Goal: Find specific page/section: Find specific page/section

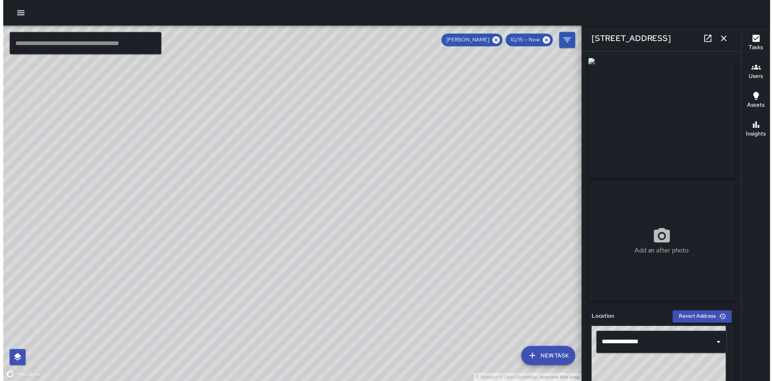
scroll to position [292, 0]
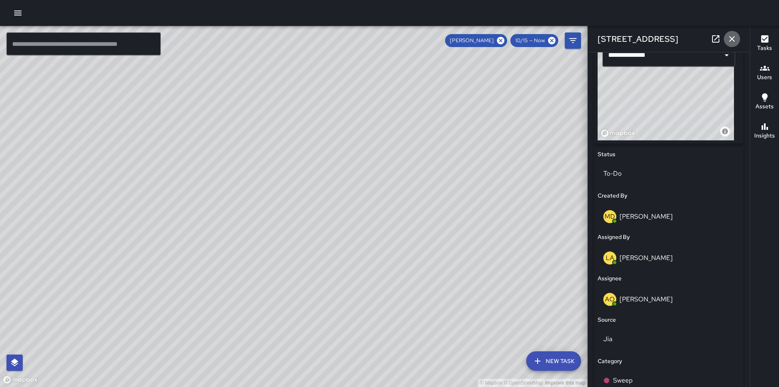
click at [732, 41] on icon "button" at bounding box center [732, 39] width 10 height 10
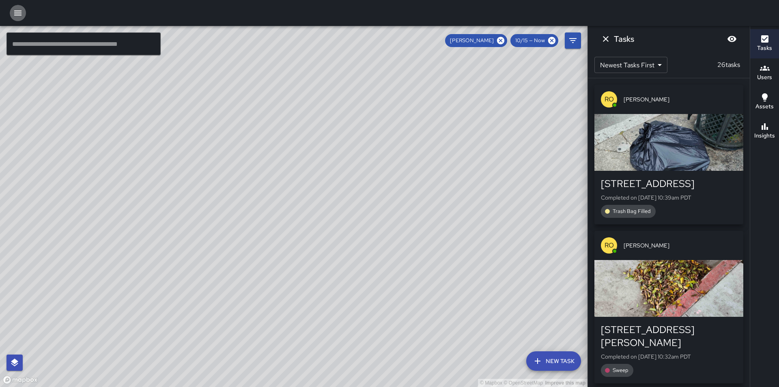
click at [17, 13] on icon "button" at bounding box center [17, 13] width 7 height 5
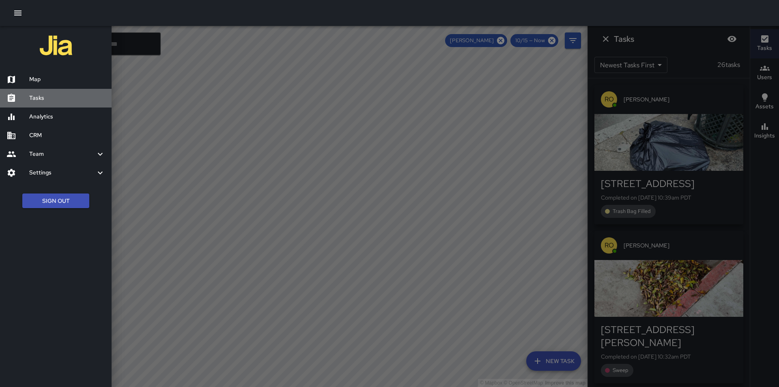
click at [45, 98] on h6 "Tasks" at bounding box center [67, 98] width 76 height 9
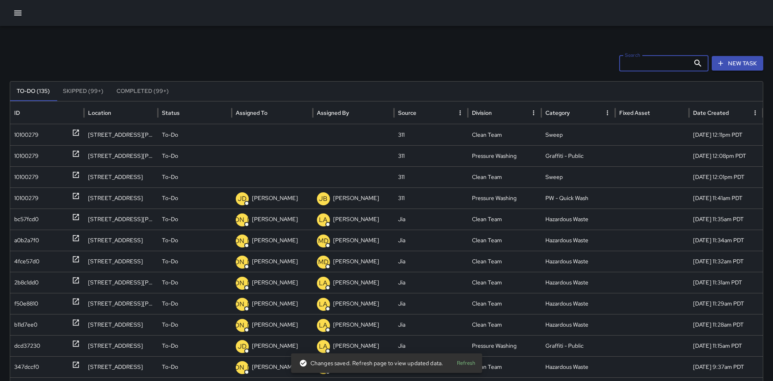
click at [668, 62] on input "Search" at bounding box center [654, 63] width 71 height 16
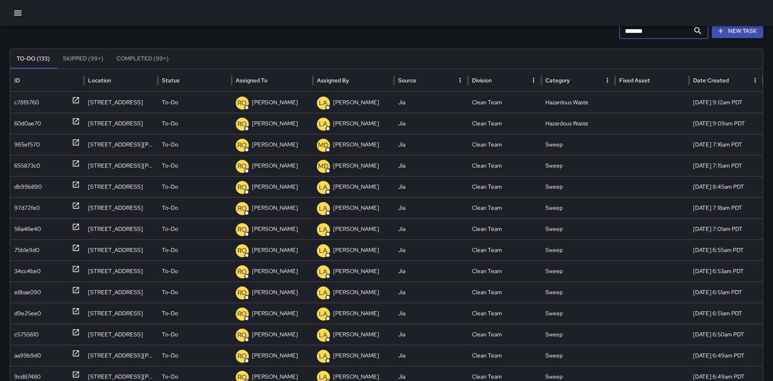
scroll to position [105, 0]
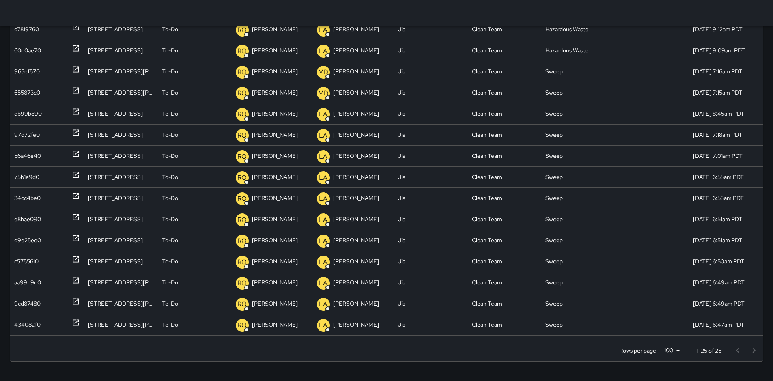
type input "*******"
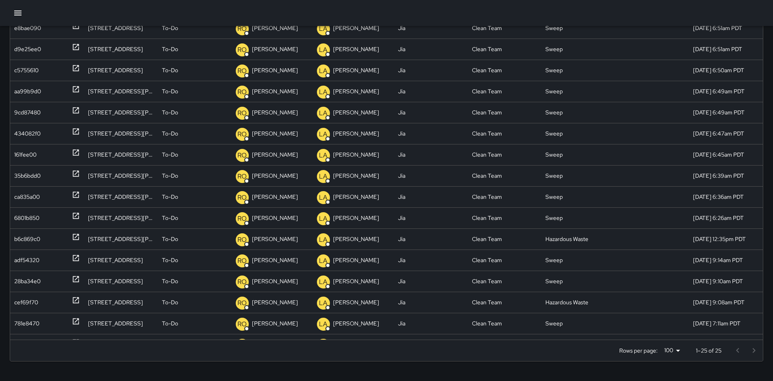
scroll to position [0, 0]
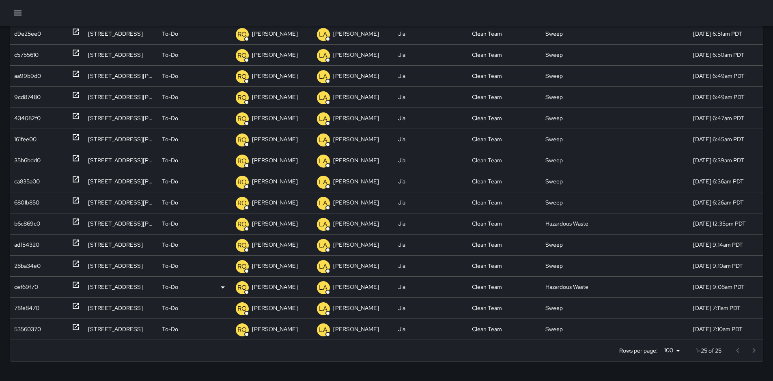
click at [282, 287] on p "[PERSON_NAME]" at bounding box center [275, 287] width 46 height 21
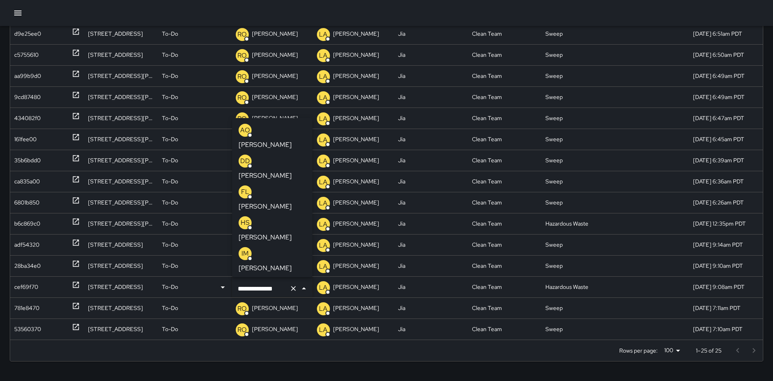
scroll to position [92, 0]
click at [280, 288] on input "**********" at bounding box center [261, 288] width 50 height 15
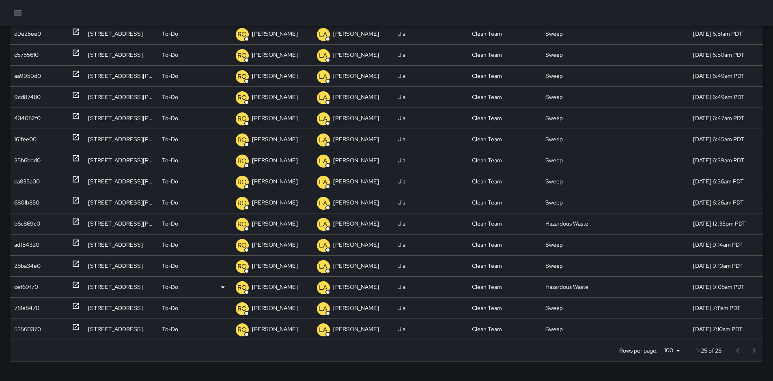
click at [280, 288] on p "[PERSON_NAME]" at bounding box center [275, 287] width 46 height 21
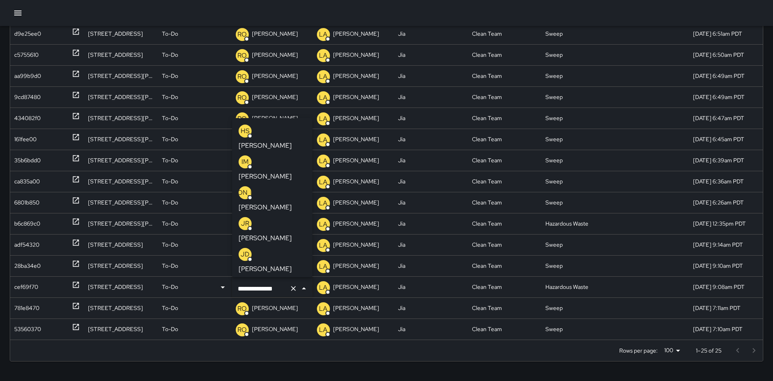
drag, startPoint x: 285, startPoint y: 290, endPoint x: 233, endPoint y: 291, distance: 51.9
click at [233, 291] on div "**********" at bounding box center [272, 288] width 80 height 23
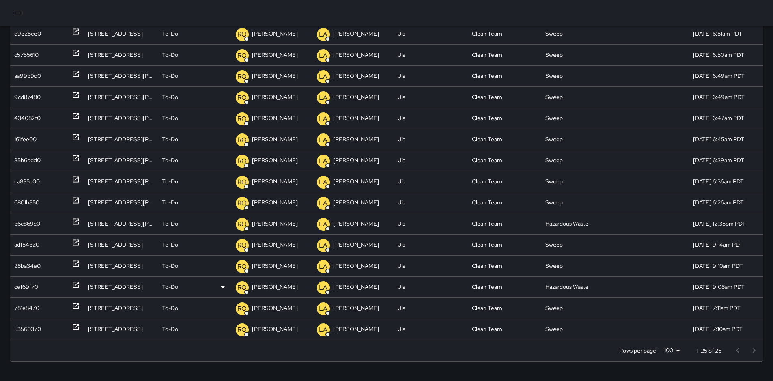
click at [269, 288] on p "[PERSON_NAME]" at bounding box center [275, 287] width 46 height 21
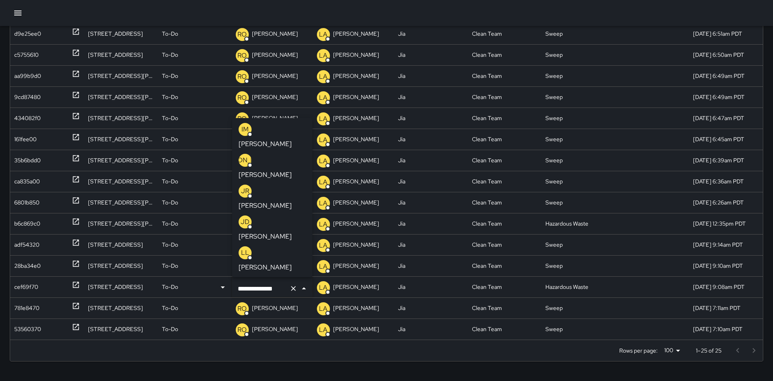
scroll to position [0, 0]
click at [285, 140] on p "[PERSON_NAME]" at bounding box center [265, 145] width 53 height 10
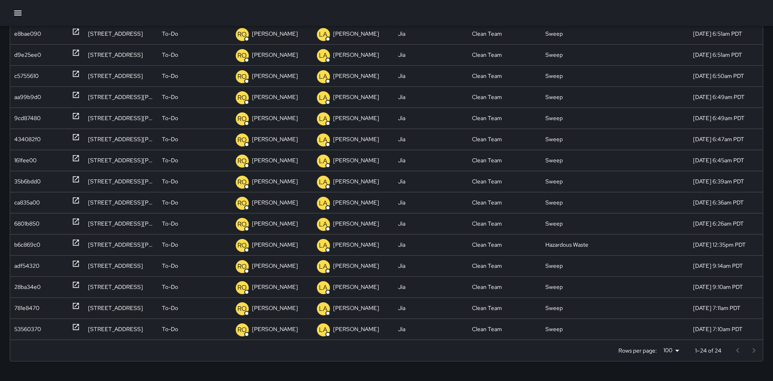
scroll to position [173, 0]
click at [280, 265] on p "[PERSON_NAME]" at bounding box center [275, 266] width 46 height 21
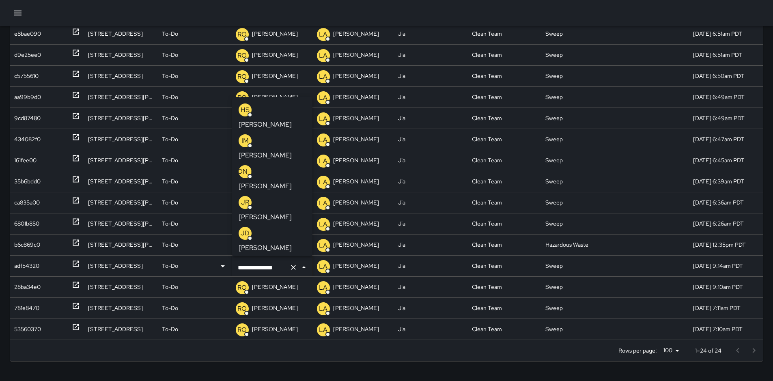
scroll to position [0, 0]
click at [288, 119] on p "[PERSON_NAME]" at bounding box center [265, 124] width 53 height 10
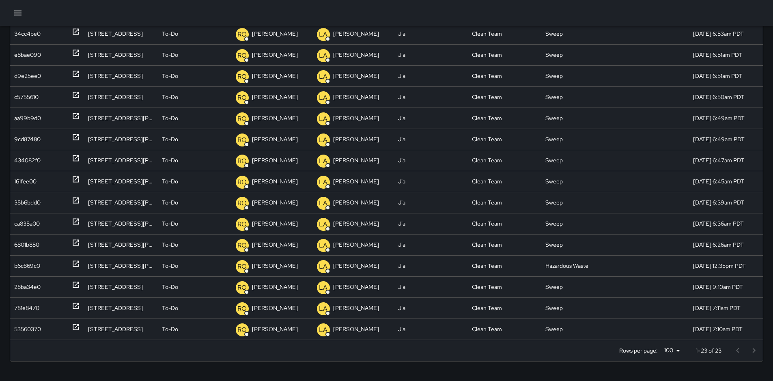
scroll to position [153, 0]
click at [263, 286] on p "[PERSON_NAME]" at bounding box center [275, 287] width 46 height 21
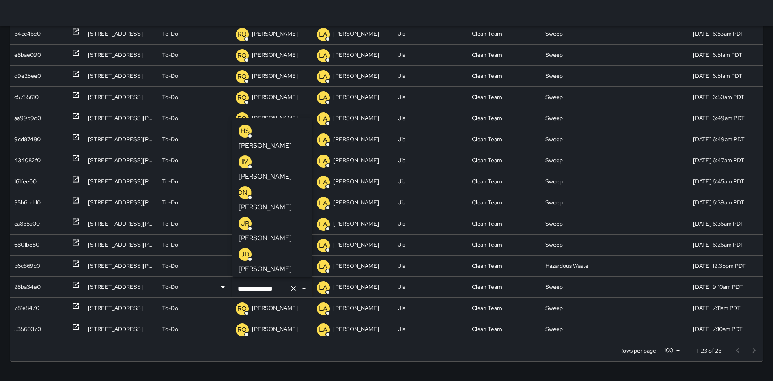
scroll to position [0, 0]
click at [288, 140] on p "[PERSON_NAME]" at bounding box center [265, 145] width 53 height 10
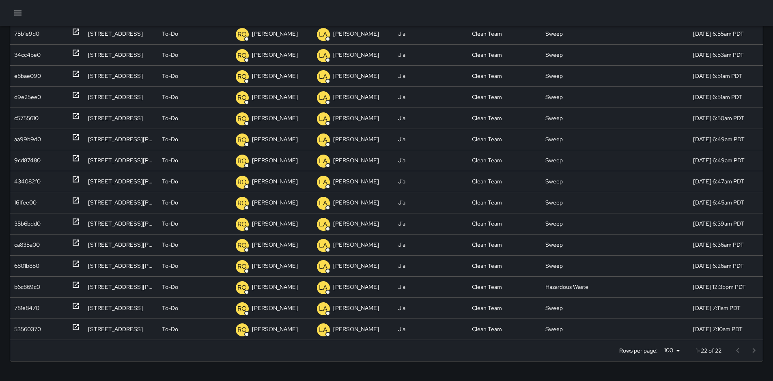
scroll to position [134, 0]
click at [38, 288] on div "b6c869c0" at bounding box center [27, 287] width 26 height 21
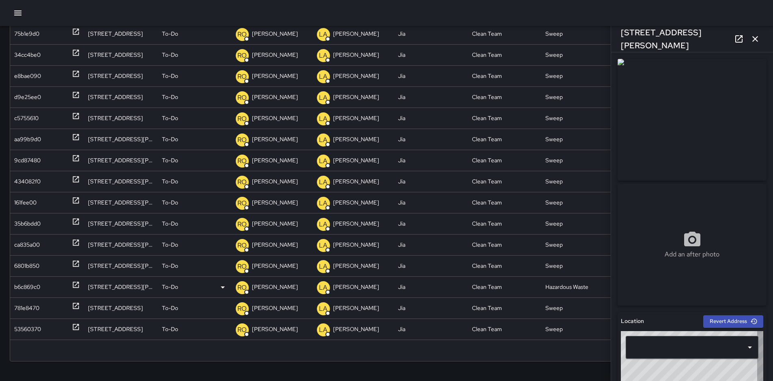
type input "**********"
click at [33, 271] on div "6801b850" at bounding box center [26, 266] width 25 height 21
type input "**********"
click at [126, 269] on div "[STREET_ADDRESS][PERSON_NAME]" at bounding box center [121, 265] width 74 height 21
click at [279, 262] on p "[PERSON_NAME]" at bounding box center [275, 266] width 46 height 21
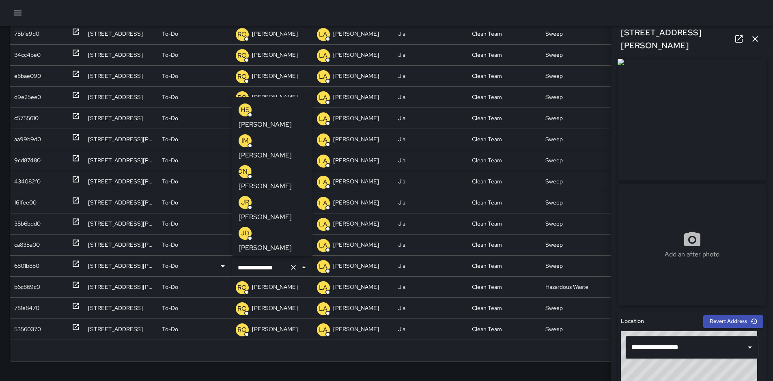
scroll to position [0, 0]
click at [288, 119] on p "[PERSON_NAME]" at bounding box center [265, 124] width 53 height 10
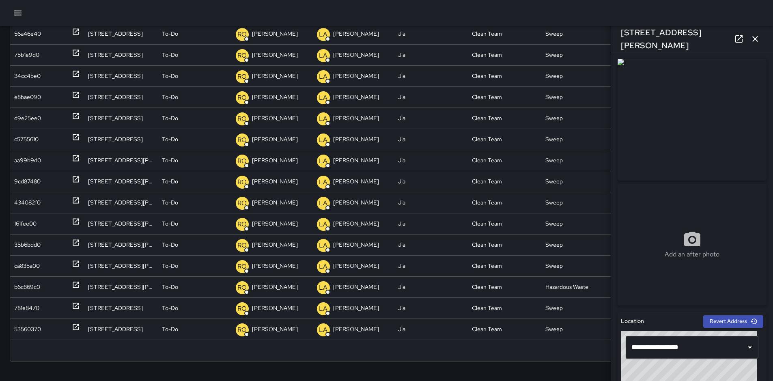
scroll to position [114, 0]
click at [28, 289] on div "b6c869c0" at bounding box center [27, 287] width 26 height 21
click at [28, 273] on div "ca835a00" at bounding box center [27, 266] width 26 height 21
type input "**********"
click at [269, 244] on p "[PERSON_NAME]" at bounding box center [275, 244] width 46 height 21
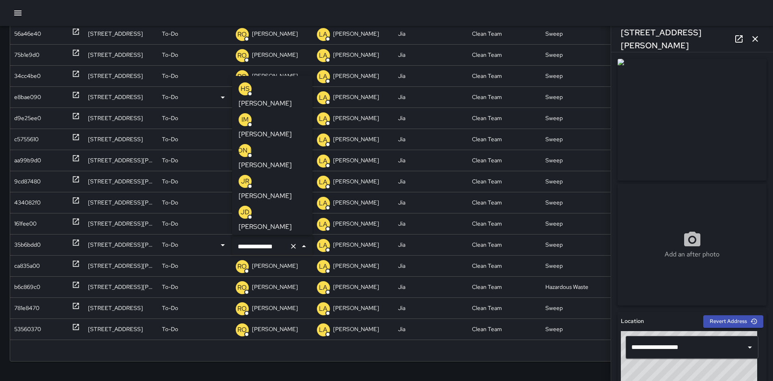
scroll to position [6, 0]
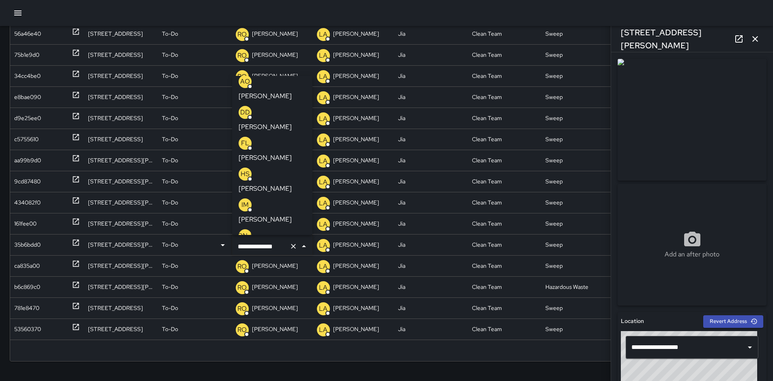
click at [291, 91] on p "[PERSON_NAME]" at bounding box center [265, 96] width 53 height 10
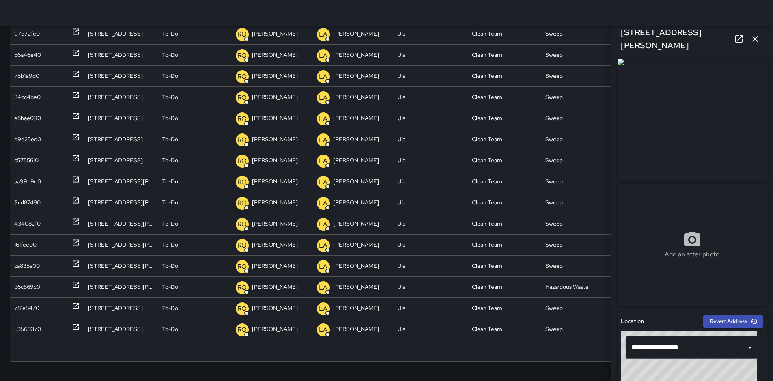
scroll to position [95, 0]
click at [21, 264] on div "ca835a00" at bounding box center [27, 266] width 26 height 21
click at [269, 264] on p "[PERSON_NAME]" at bounding box center [275, 266] width 46 height 21
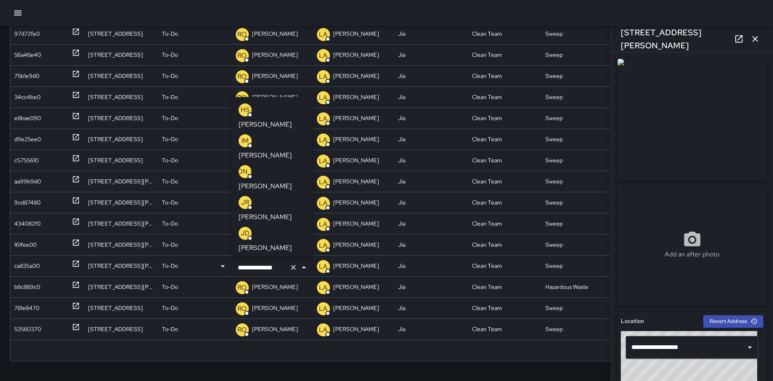
scroll to position [0, 0]
click at [286, 119] on p "[PERSON_NAME]" at bounding box center [265, 124] width 53 height 10
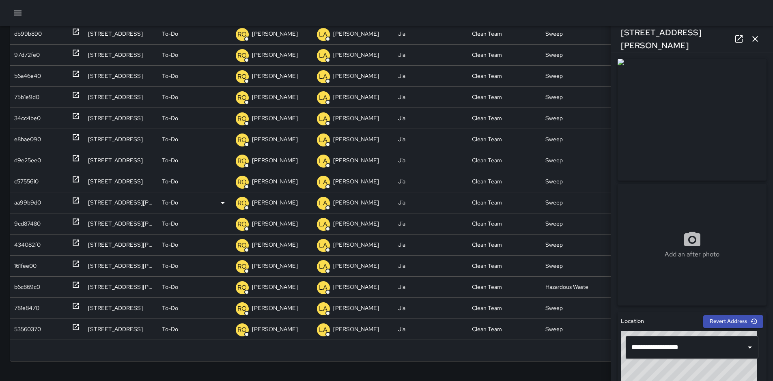
click at [20, 200] on div "aa99b9d0" at bounding box center [27, 202] width 27 height 21
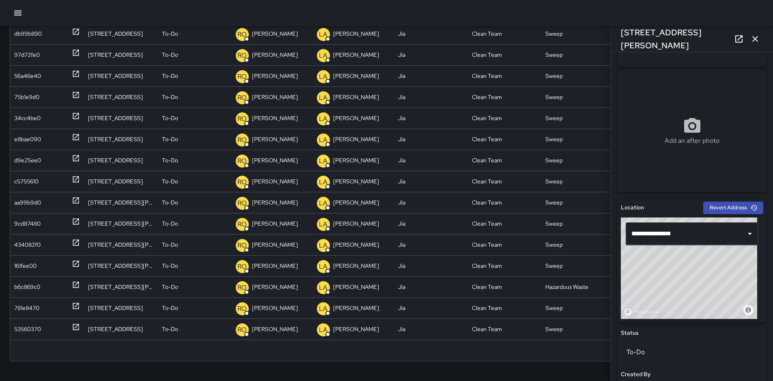
scroll to position [119, 0]
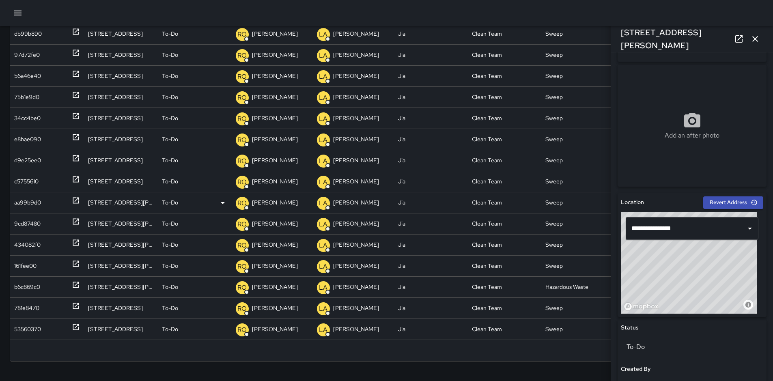
click at [264, 203] on p "[PERSON_NAME]" at bounding box center [275, 202] width 46 height 21
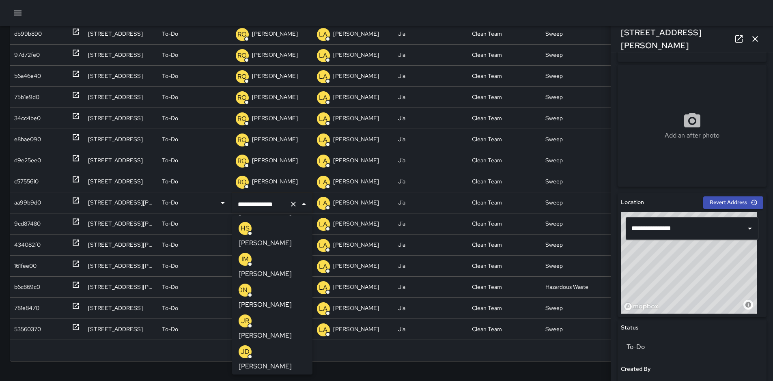
scroll to position [0, 0]
click at [282, 237] on p "[PERSON_NAME]" at bounding box center [265, 242] width 53 height 10
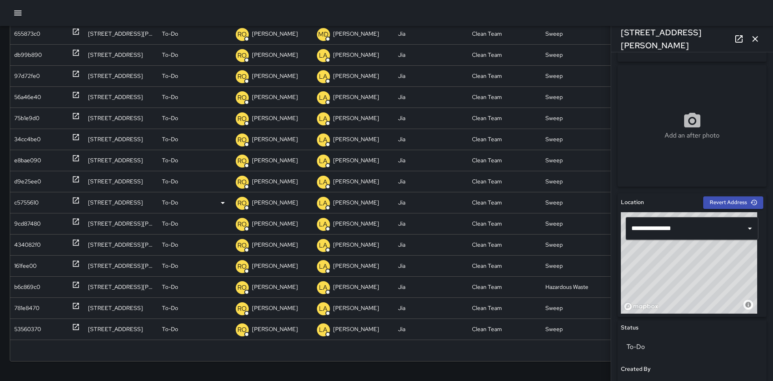
click at [273, 204] on p "[PERSON_NAME]" at bounding box center [275, 202] width 46 height 21
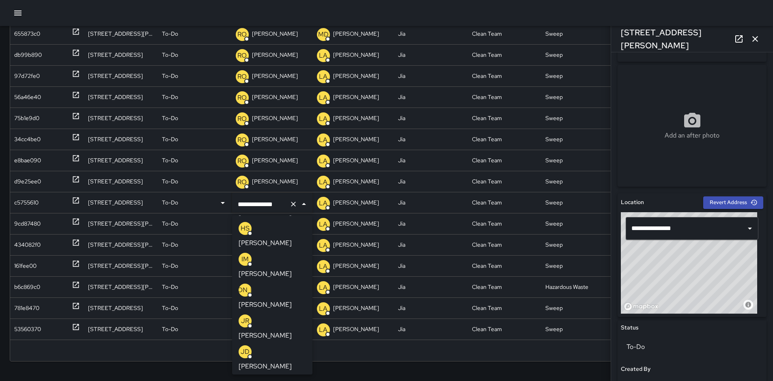
scroll to position [0, 0]
click at [287, 237] on p "[PERSON_NAME]" at bounding box center [265, 242] width 53 height 10
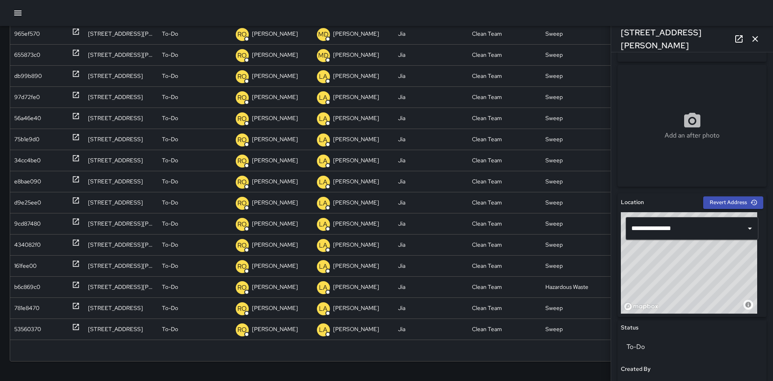
scroll to position [35, 0]
click at [273, 204] on p "[PERSON_NAME]" at bounding box center [275, 202] width 46 height 21
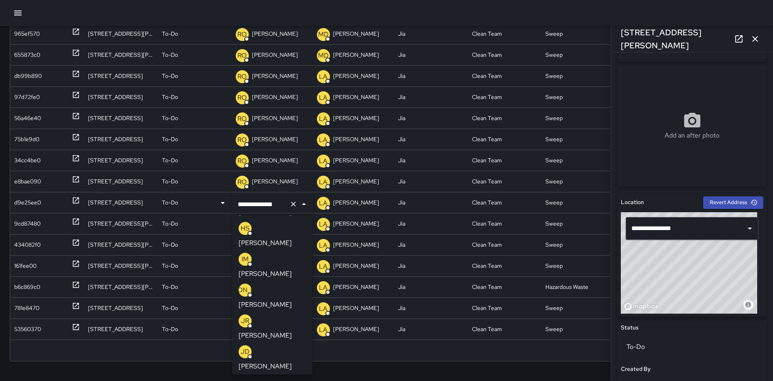
scroll to position [0, 0]
click at [286, 237] on p "[PERSON_NAME]" at bounding box center [265, 242] width 53 height 10
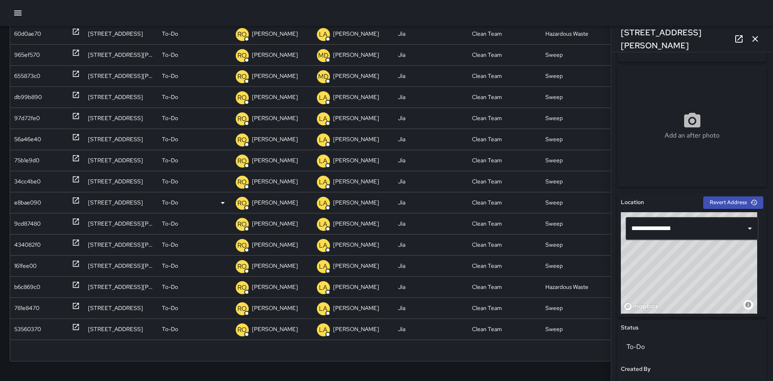
click at [282, 201] on p "[PERSON_NAME]" at bounding box center [275, 202] width 46 height 21
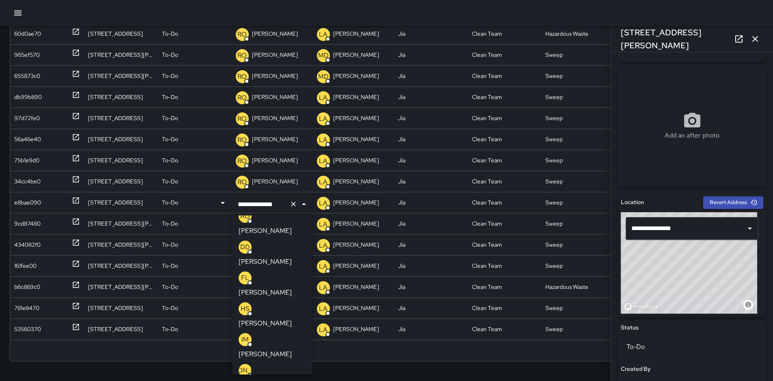
scroll to position [0, 0]
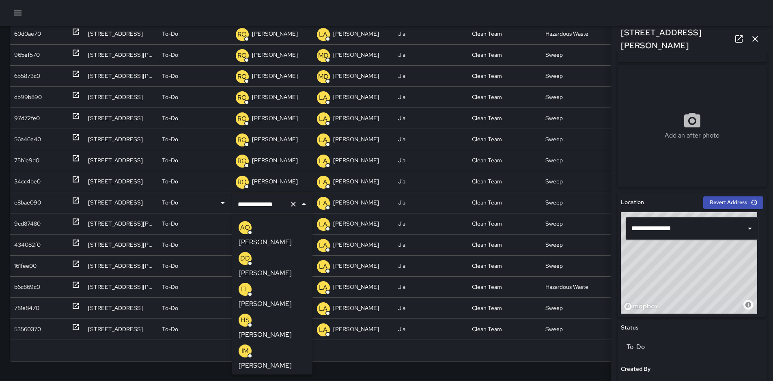
click at [292, 237] on p "[PERSON_NAME]" at bounding box center [265, 242] width 53 height 10
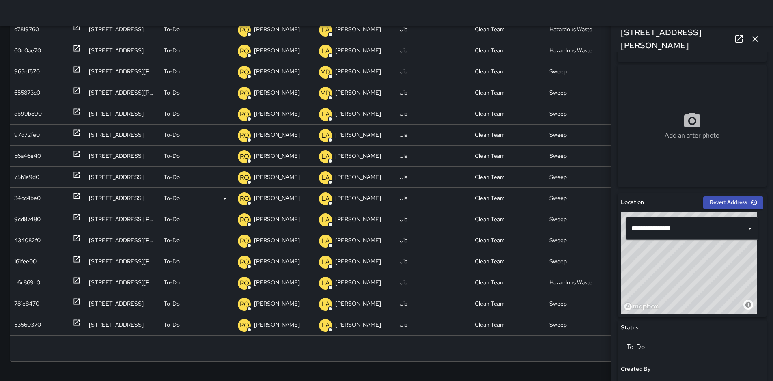
click at [30, 196] on div "34cc4be0" at bounding box center [27, 198] width 26 height 21
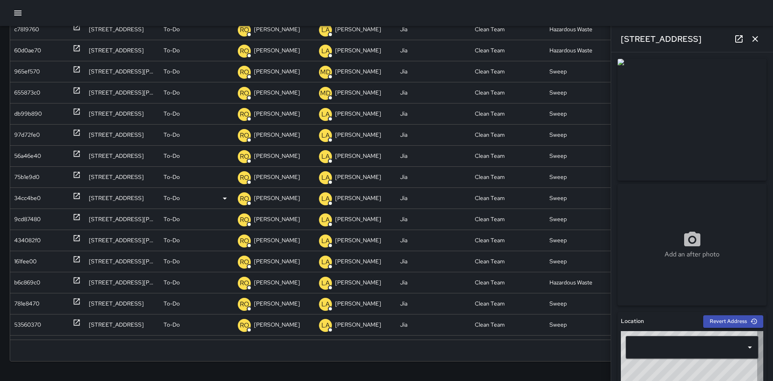
type input "**********"
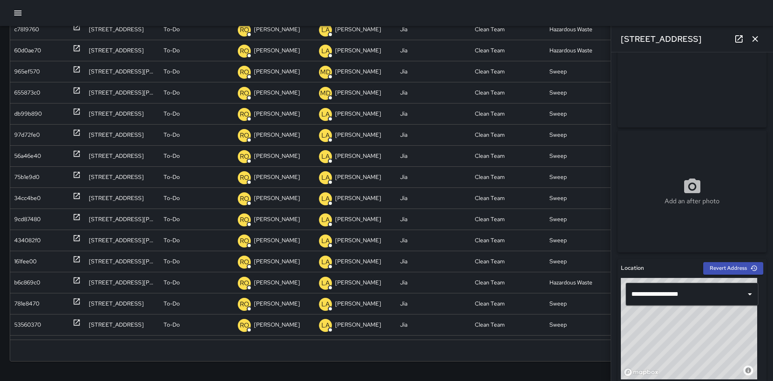
scroll to position [65, 0]
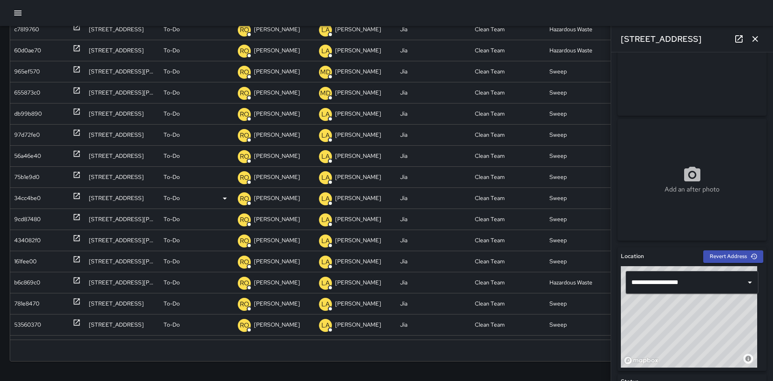
click at [274, 194] on p "[PERSON_NAME]" at bounding box center [277, 198] width 46 height 21
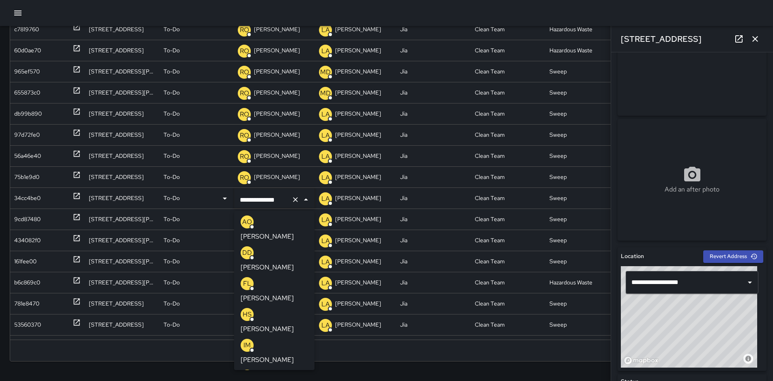
scroll to position [0, 0]
click at [286, 233] on p "[PERSON_NAME]" at bounding box center [267, 238] width 53 height 10
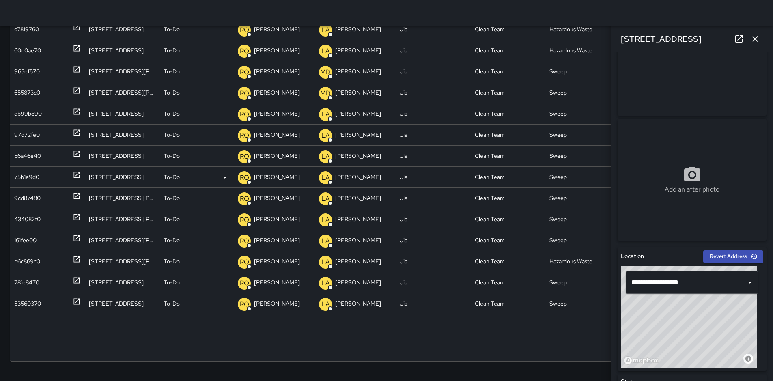
click at [33, 176] on div "75b1e9d0" at bounding box center [26, 177] width 25 height 21
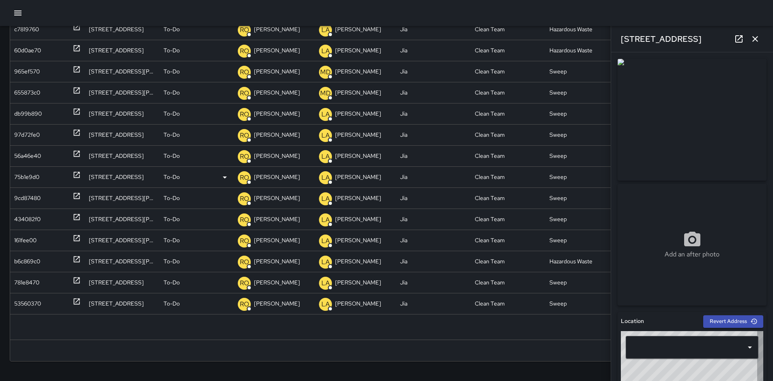
type input "**********"
click at [284, 181] on p "[PERSON_NAME]" at bounding box center [277, 177] width 46 height 21
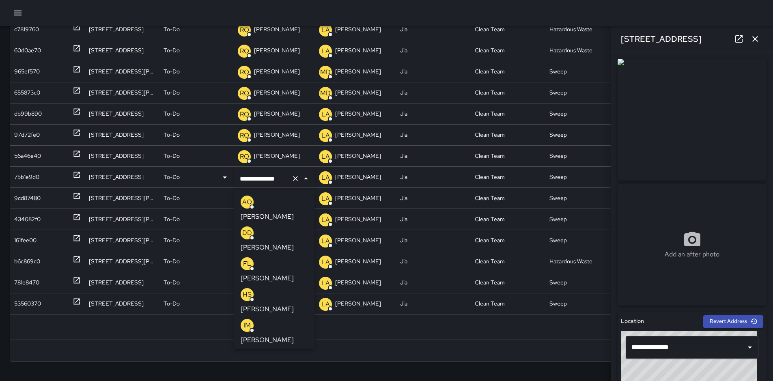
click at [284, 212] on p "[PERSON_NAME]" at bounding box center [267, 217] width 53 height 10
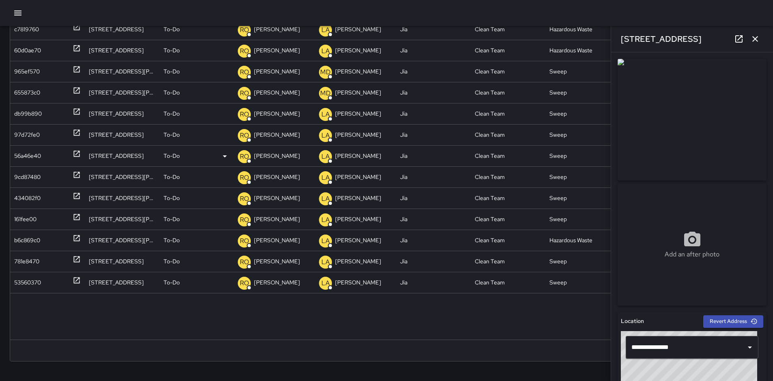
click at [26, 152] on div "56a46e40" at bounding box center [27, 156] width 27 height 21
click at [759, 39] on icon "button" at bounding box center [755, 39] width 10 height 10
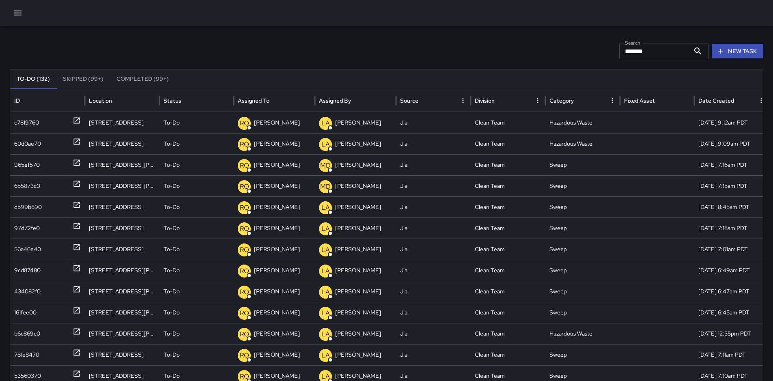
scroll to position [8, 0]
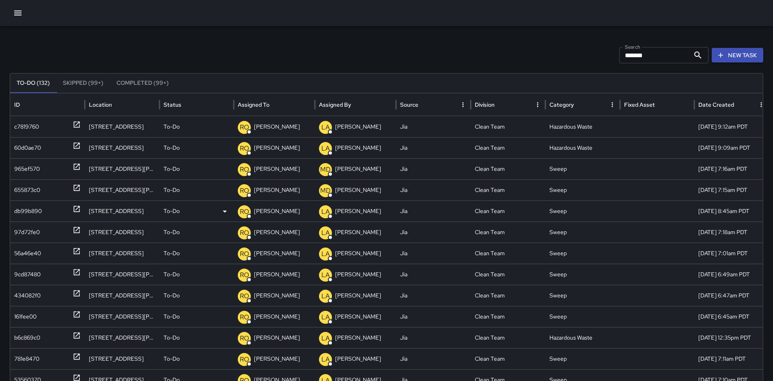
click at [28, 215] on div "db99b890" at bounding box center [28, 211] width 28 height 21
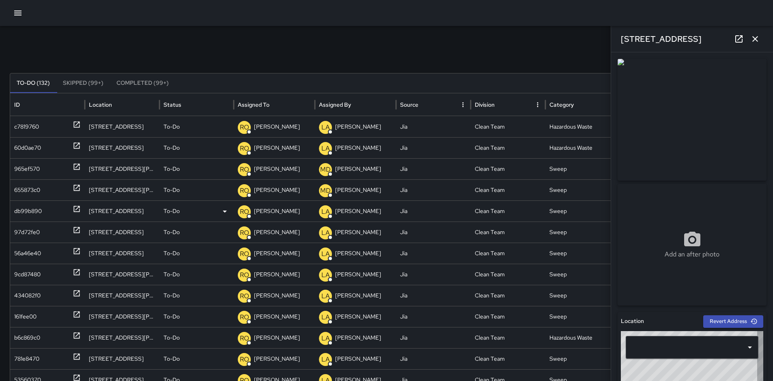
type input "**********"
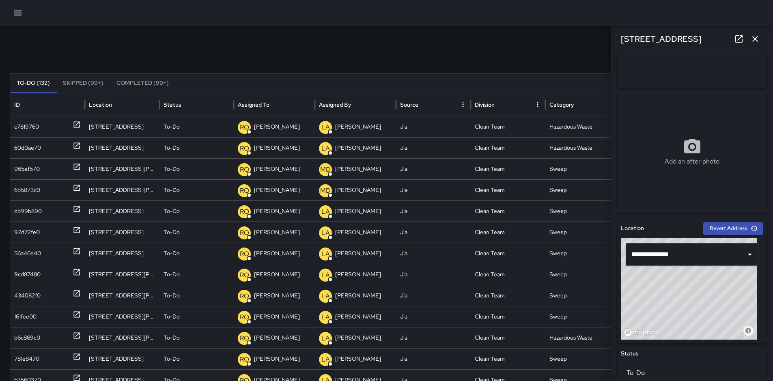
scroll to position [97, 0]
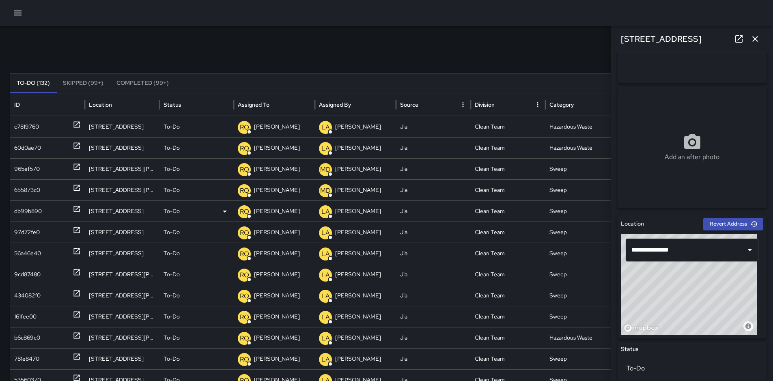
click at [270, 213] on p "[PERSON_NAME]" at bounding box center [277, 211] width 46 height 21
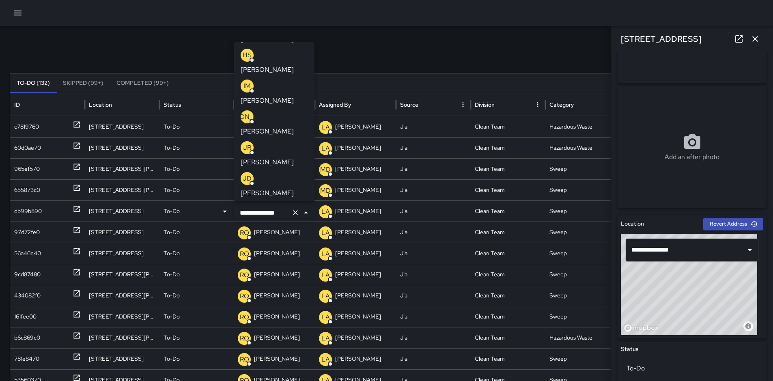
scroll to position [0, 0]
click at [286, 64] on p "[PERSON_NAME]" at bounding box center [267, 69] width 53 height 10
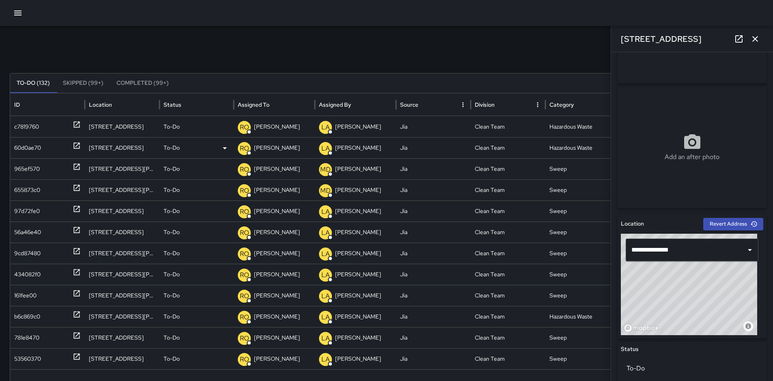
click at [40, 147] on div "60d0ae70" at bounding box center [27, 148] width 27 height 21
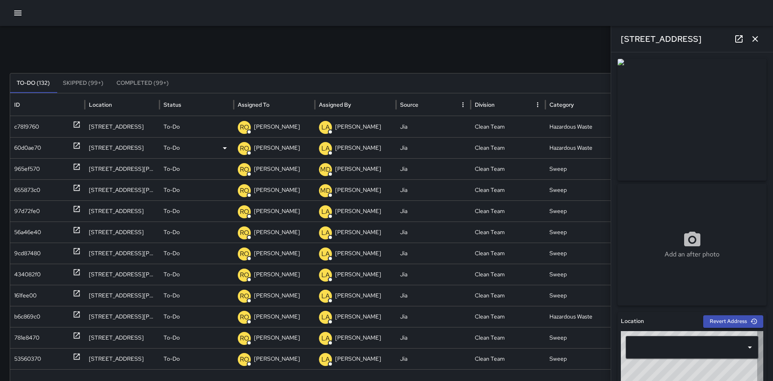
type input "**********"
click at [282, 149] on p "[PERSON_NAME]" at bounding box center [277, 148] width 46 height 21
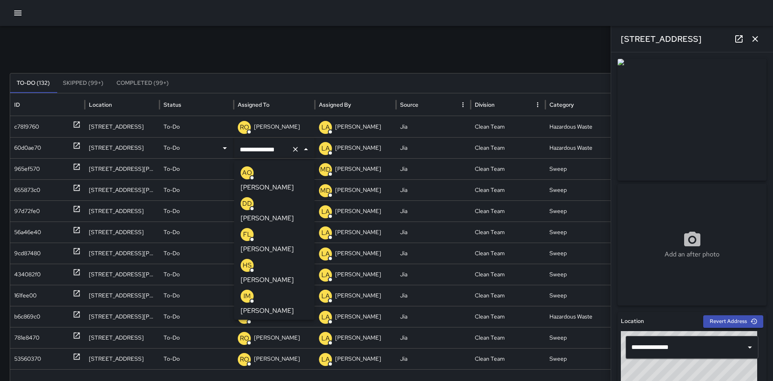
click at [292, 183] on p "[PERSON_NAME]" at bounding box center [267, 188] width 53 height 10
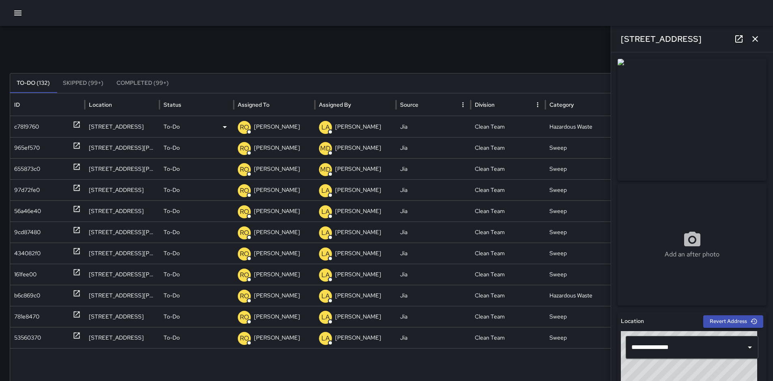
click at [267, 130] on p "[PERSON_NAME]" at bounding box center [277, 126] width 46 height 21
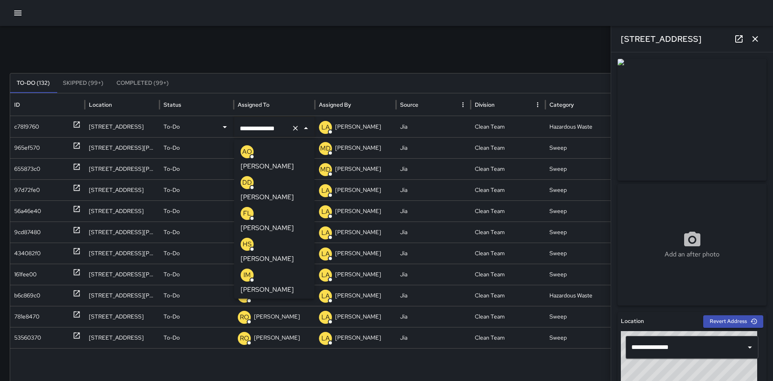
click at [293, 161] on p "[PERSON_NAME]" at bounding box center [267, 166] width 53 height 10
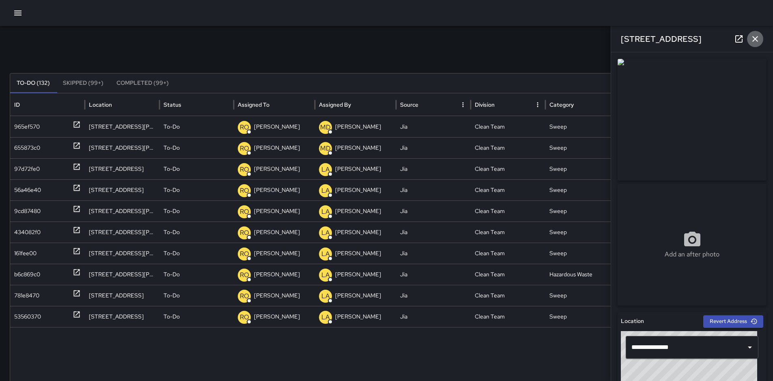
click at [751, 39] on icon "button" at bounding box center [755, 39] width 10 height 10
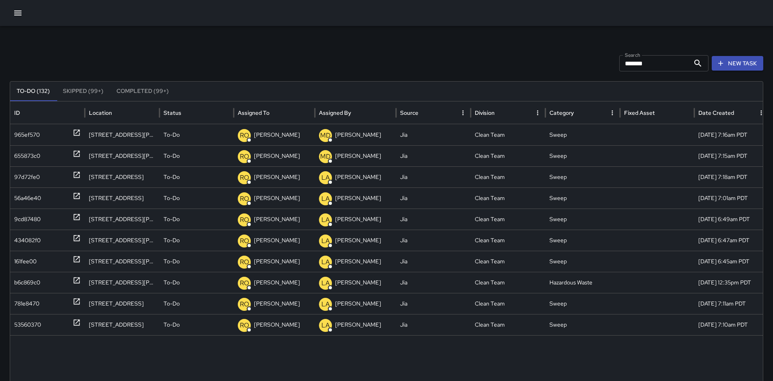
click at [665, 65] on input "*******" at bounding box center [654, 63] width 71 height 16
type input "*"
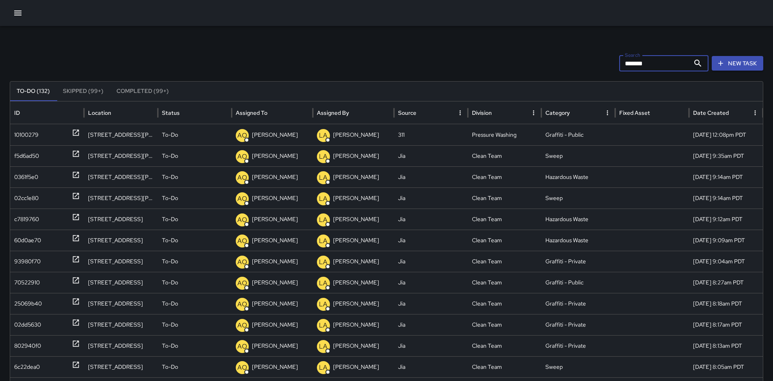
type input "*******"
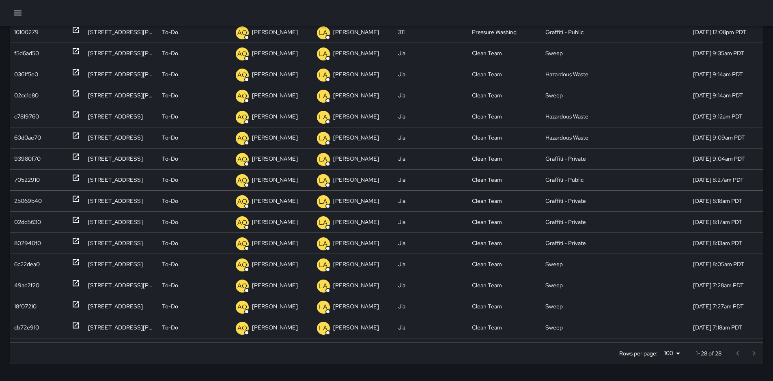
scroll to position [105, 0]
